Goal: Task Accomplishment & Management: Manage account settings

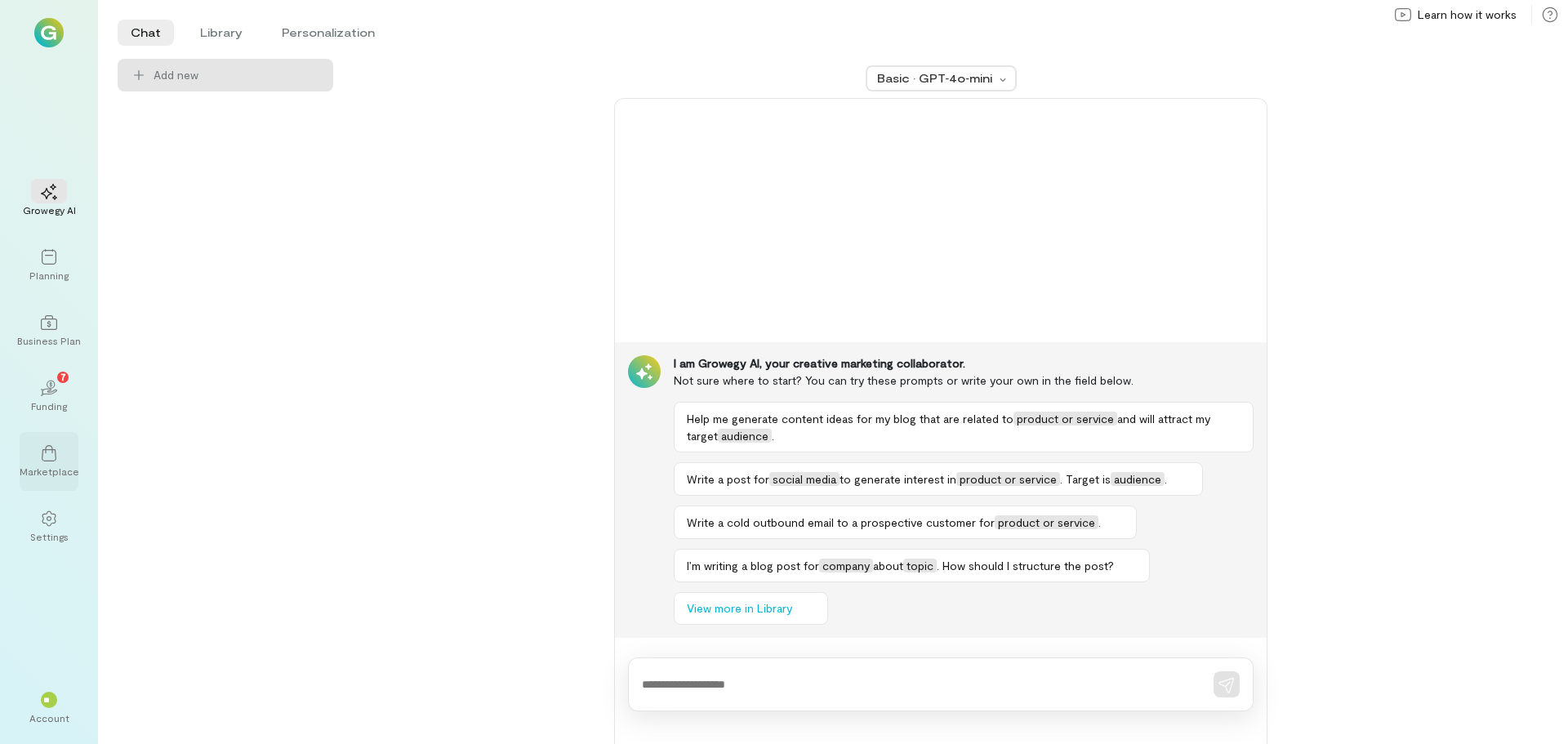
click at [57, 453] on div at bounding box center [49, 452] width 36 height 24
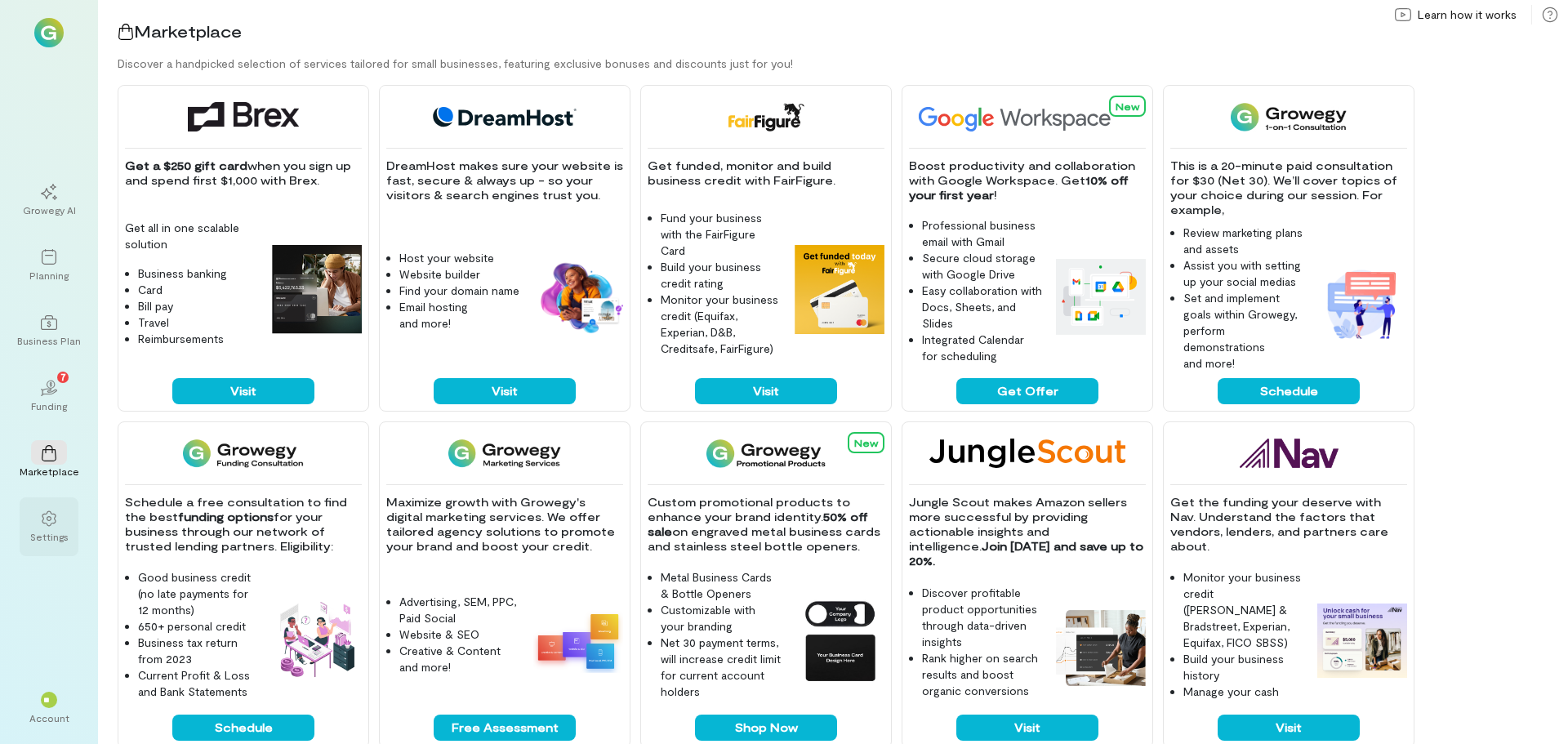
click at [52, 503] on div "Settings" at bounding box center [49, 526] width 59 height 59
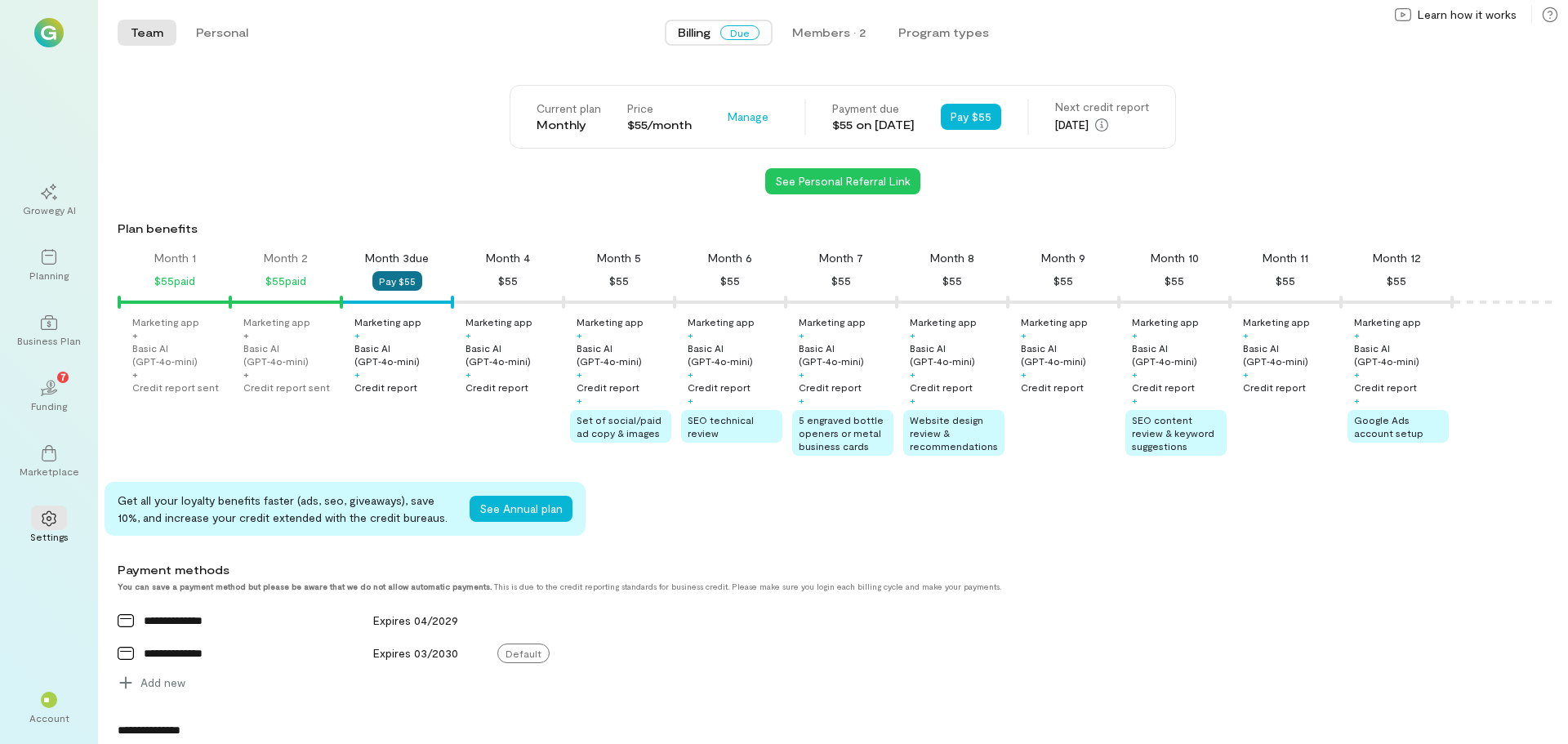
click at [402, 282] on button "Pay $55" at bounding box center [397, 281] width 50 height 20
click at [726, 36] on span "Due" at bounding box center [739, 33] width 39 height 15
click at [700, 38] on span "Billing" at bounding box center [694, 33] width 33 height 16
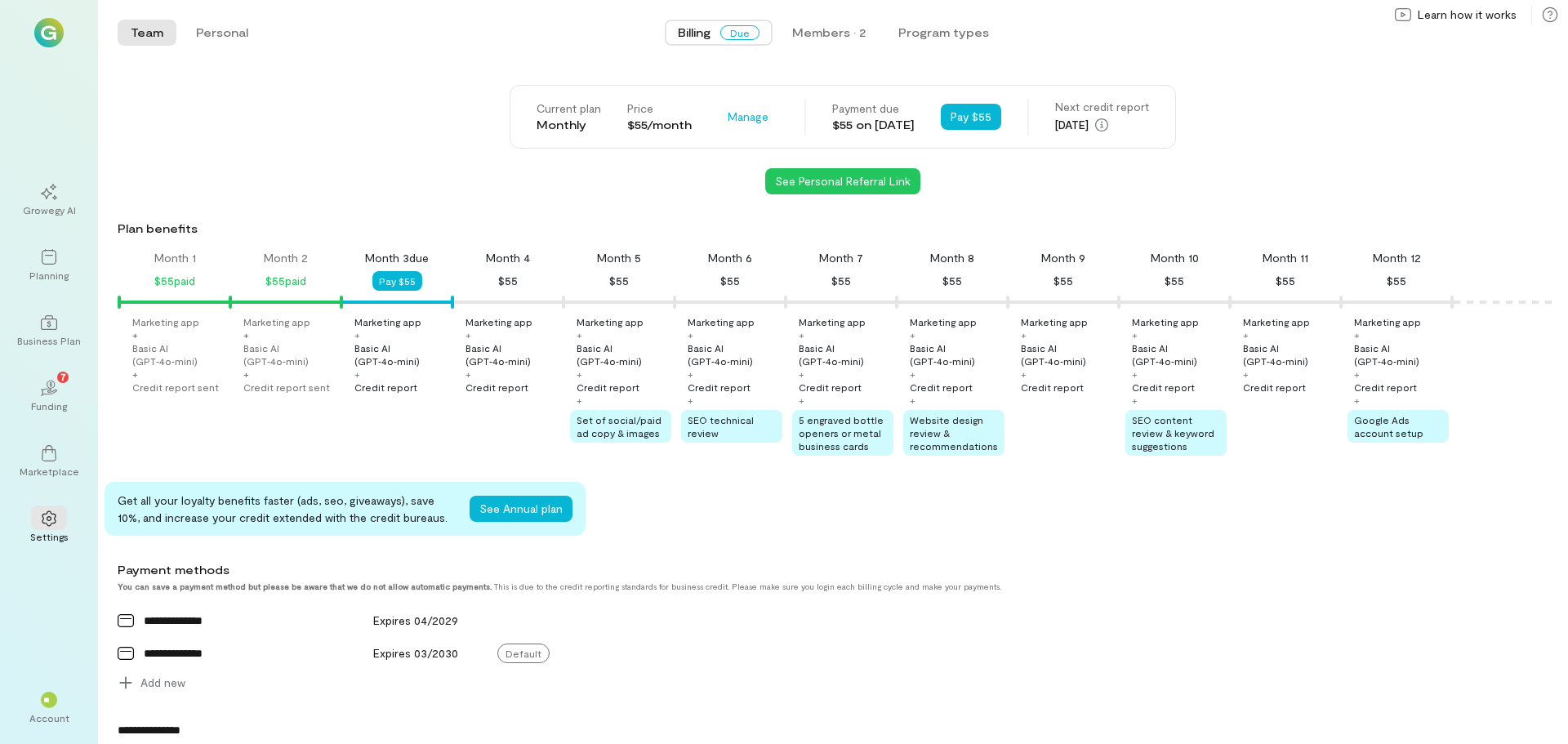
click at [284, 286] on div "$55 paid" at bounding box center [286, 281] width 41 height 20
